Goal: Information Seeking & Learning: Find specific fact

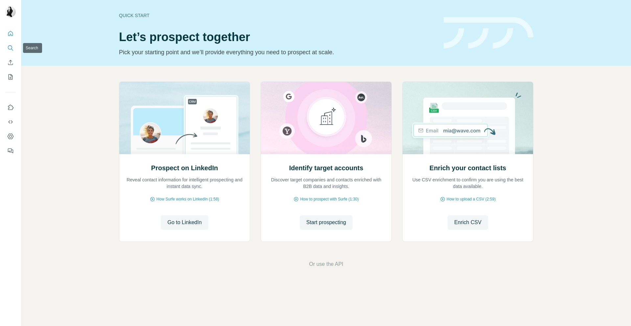
click at [10, 49] on icon "Search" at bounding box center [10, 48] width 7 height 7
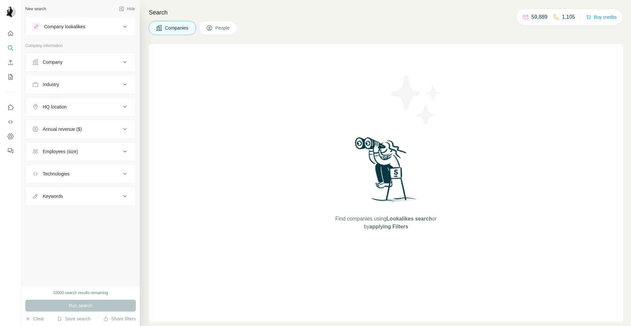
click at [85, 62] on div "Company" at bounding box center [76, 62] width 89 height 7
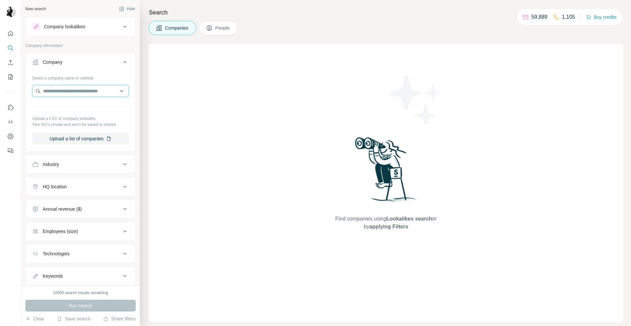
click at [76, 94] on input "text" at bounding box center [80, 91] width 97 height 12
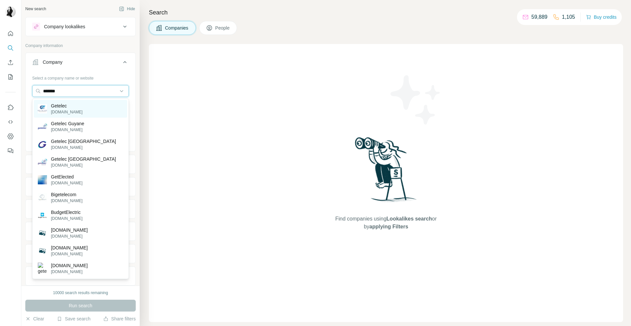
type input "*******"
click at [63, 113] on p "[DOMAIN_NAME]" at bounding box center [67, 112] width 32 height 6
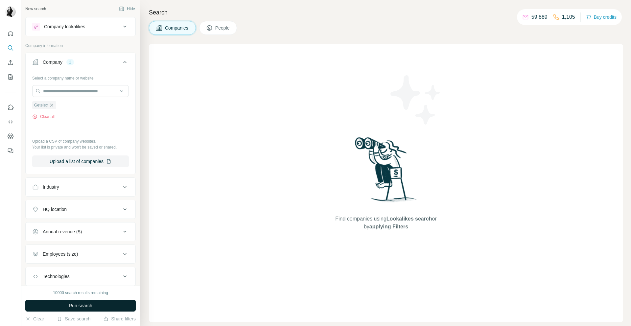
click at [94, 304] on button "Run search" at bounding box center [80, 305] width 110 height 12
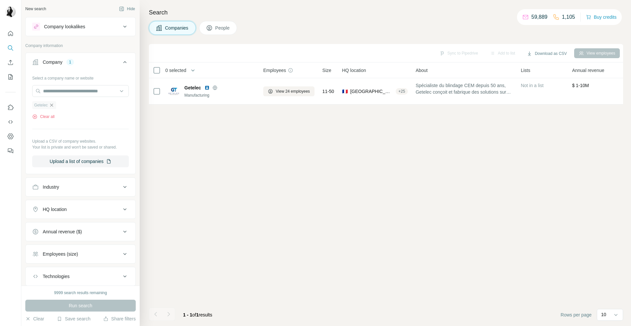
click at [53, 106] on icon "button" at bounding box center [51, 104] width 3 height 3
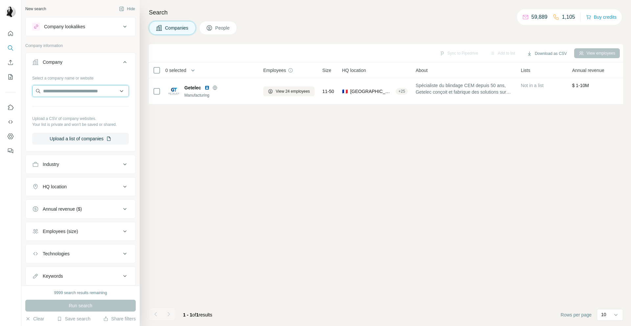
click at [62, 89] on input "text" at bounding box center [80, 91] width 97 height 12
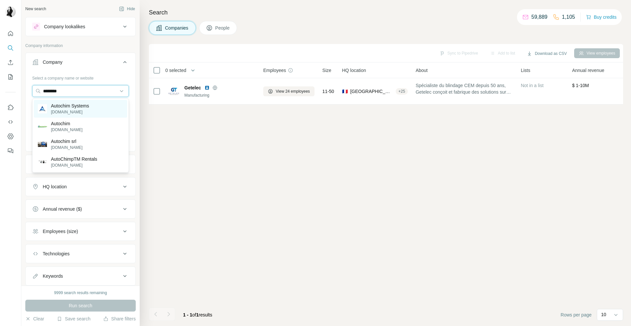
type input "********"
click at [88, 108] on p "Autochim Systems" at bounding box center [70, 105] width 38 height 7
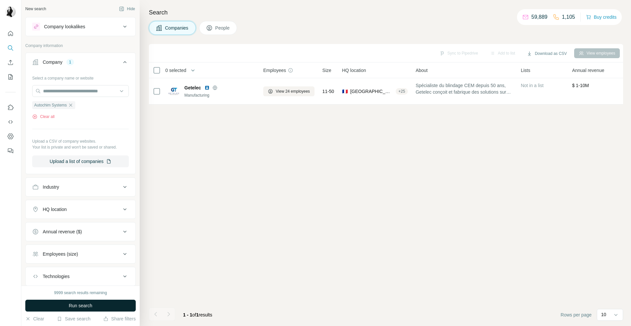
click at [105, 305] on button "Run search" at bounding box center [80, 305] width 110 height 12
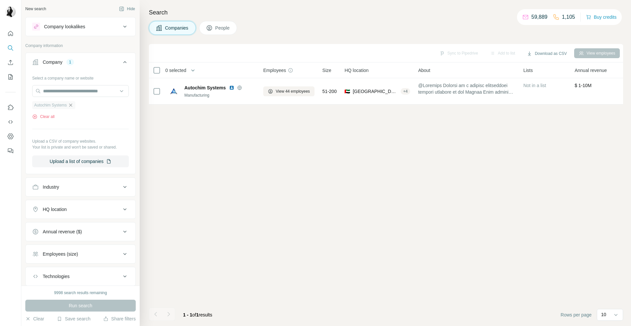
click at [73, 107] on icon "button" at bounding box center [70, 104] width 5 height 5
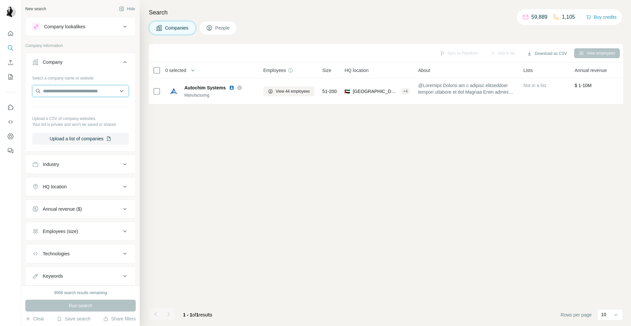
click at [73, 91] on input "text" at bounding box center [80, 91] width 97 height 12
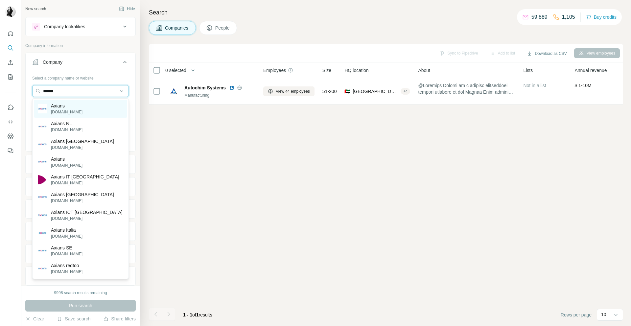
type input "******"
click at [73, 108] on div "Axians [DOMAIN_NAME]" at bounding box center [80, 109] width 93 height 18
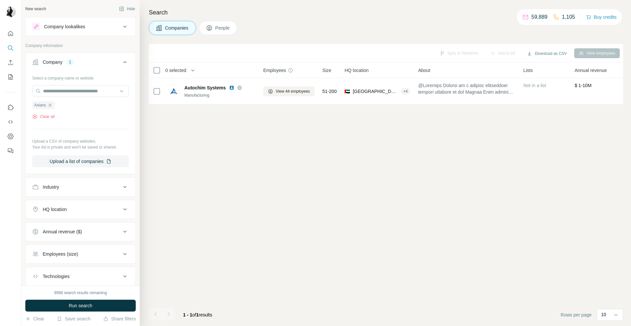
click at [95, 304] on button "Run search" at bounding box center [80, 305] width 110 height 12
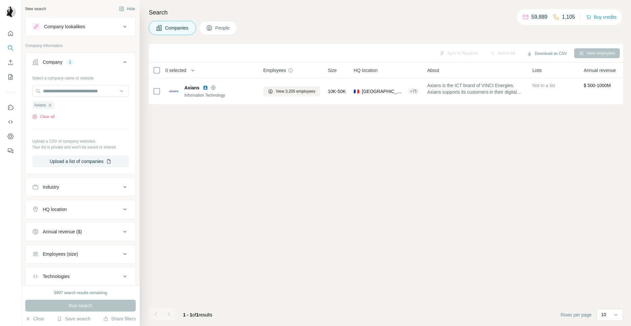
scroll to position [41, 0]
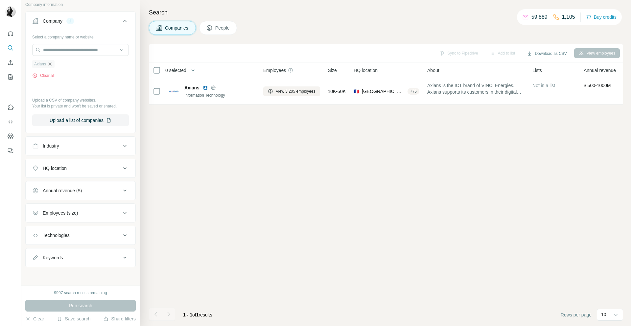
click at [49, 65] on icon "button" at bounding box center [49, 63] width 5 height 5
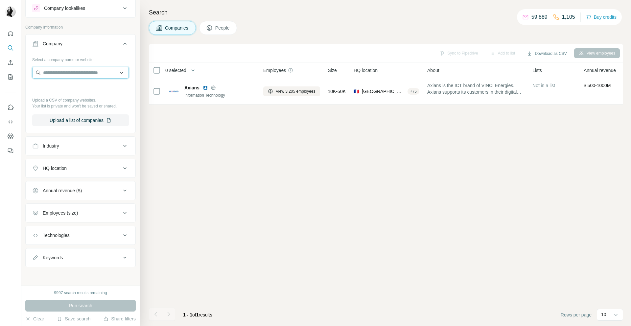
click at [51, 74] on input "text" at bounding box center [80, 73] width 97 height 12
paste input "**********"
type input "**********"
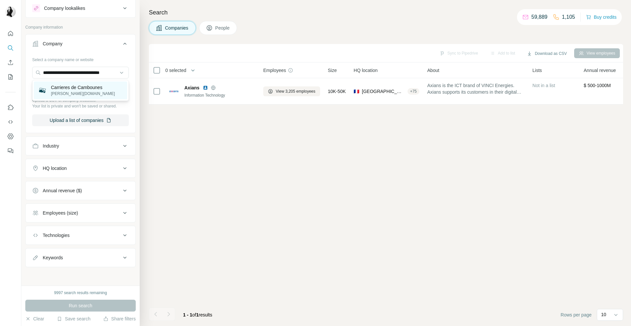
click at [103, 88] on p "Carrieres de Cambounes" at bounding box center [83, 87] width 64 height 7
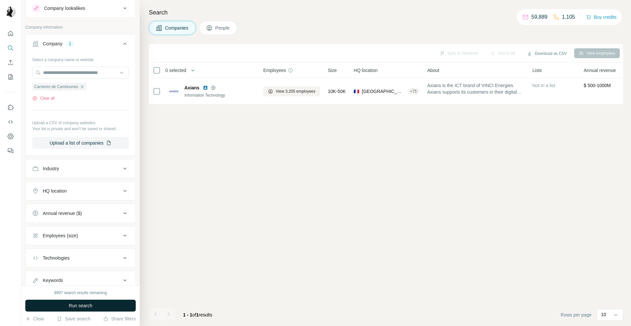
click at [93, 302] on button "Run search" at bounding box center [80, 305] width 110 height 12
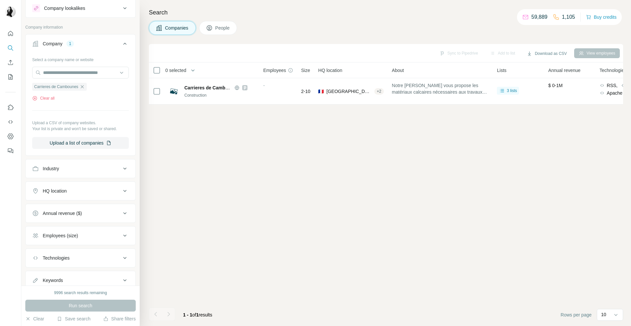
click at [219, 30] on span "People" at bounding box center [222, 28] width 15 height 7
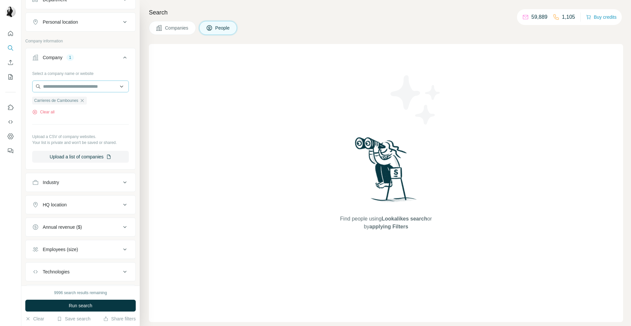
scroll to position [115, 0]
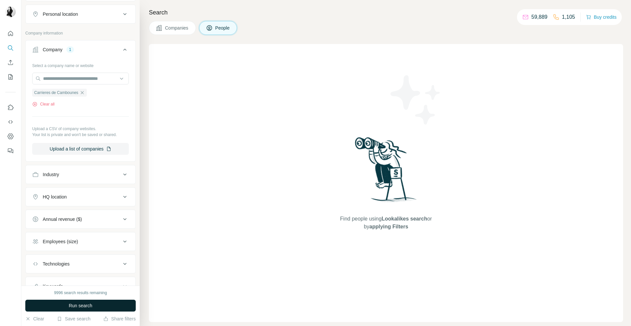
click at [107, 302] on button "Run search" at bounding box center [80, 305] width 110 height 12
